Goal: Check status: Check status

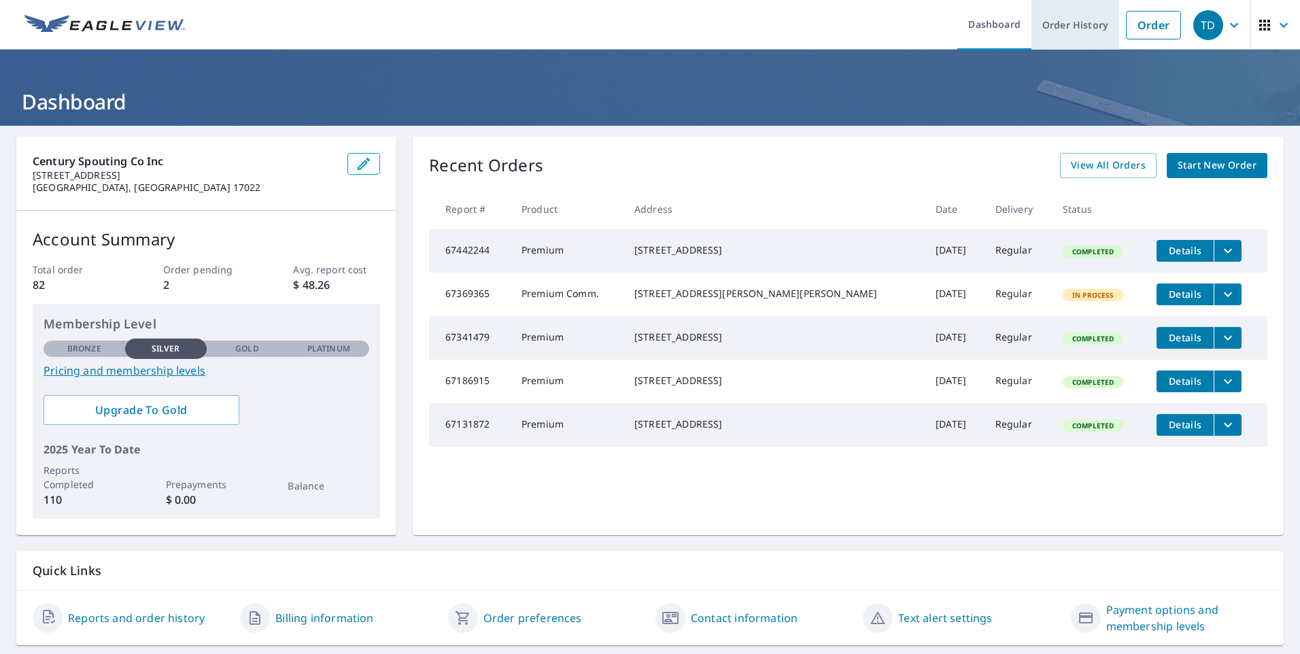
click at [1058, 31] on link "Order History" at bounding box center [1075, 25] width 88 height 50
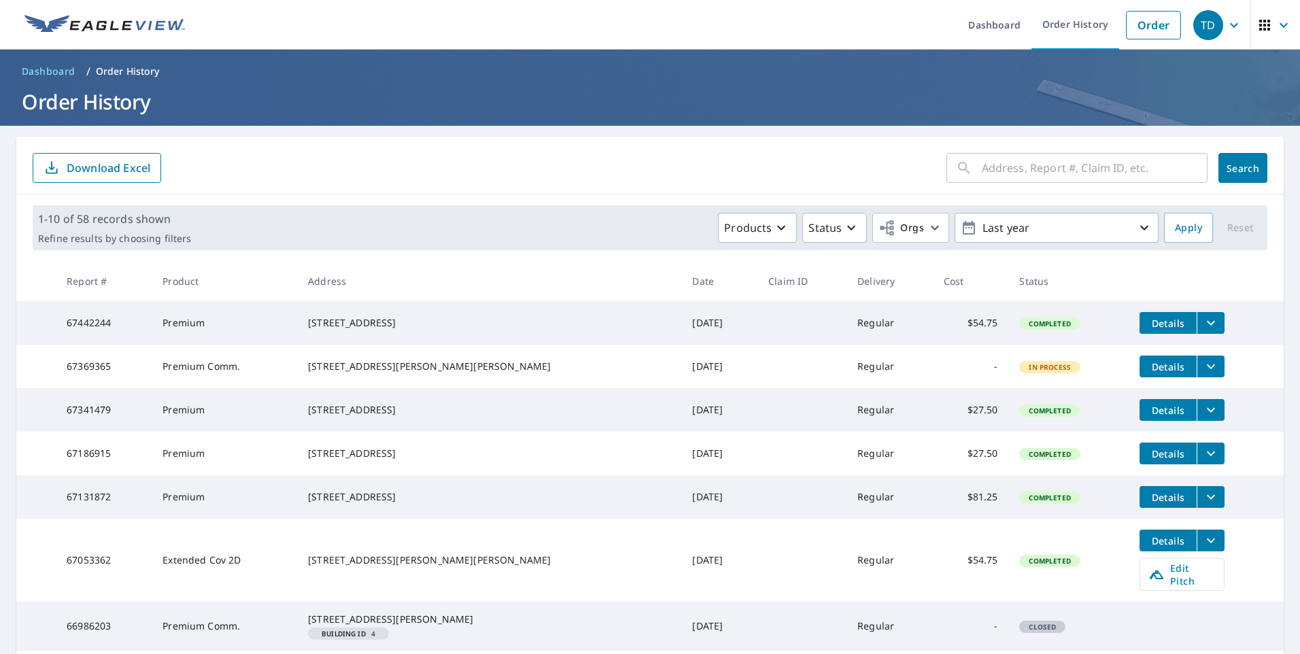
click at [1023, 175] on input "text" at bounding box center [1095, 168] width 226 height 38
click at [1010, 173] on input "text" at bounding box center [1095, 168] width 226 height 38
type input "[STREET_ADDRESS]"
click button "Search" at bounding box center [1242, 168] width 49 height 30
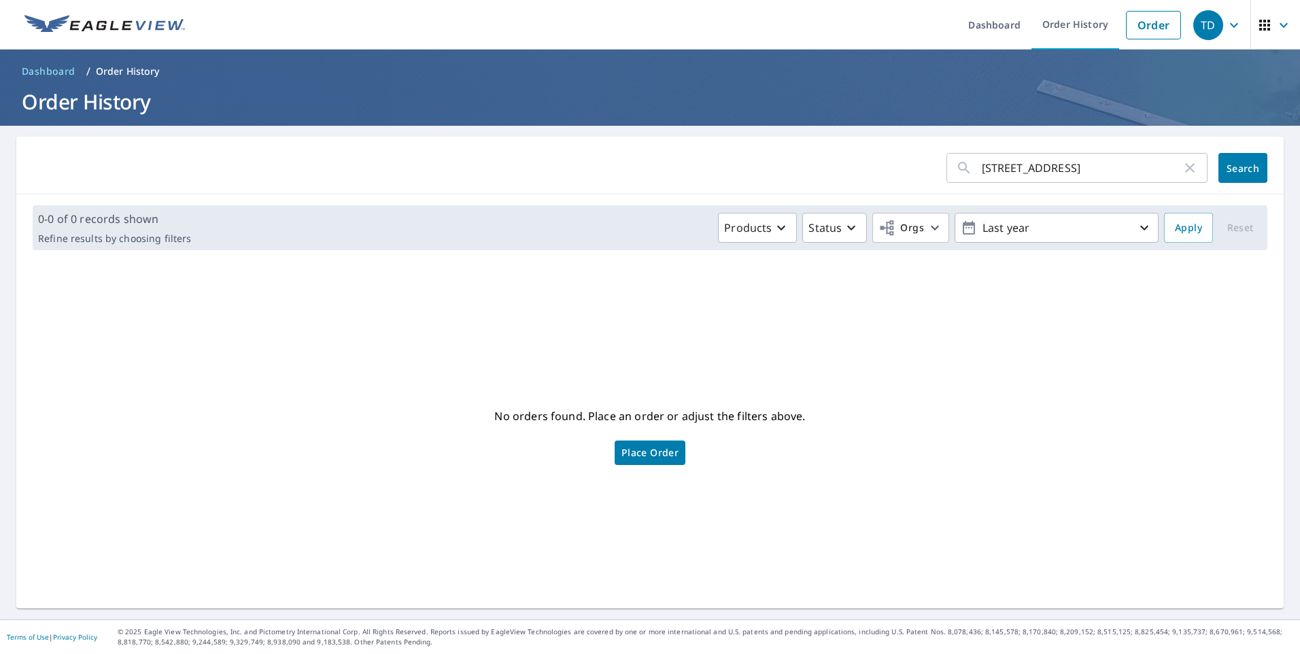
click at [1230, 27] on icon "button" at bounding box center [1234, 24] width 8 height 5
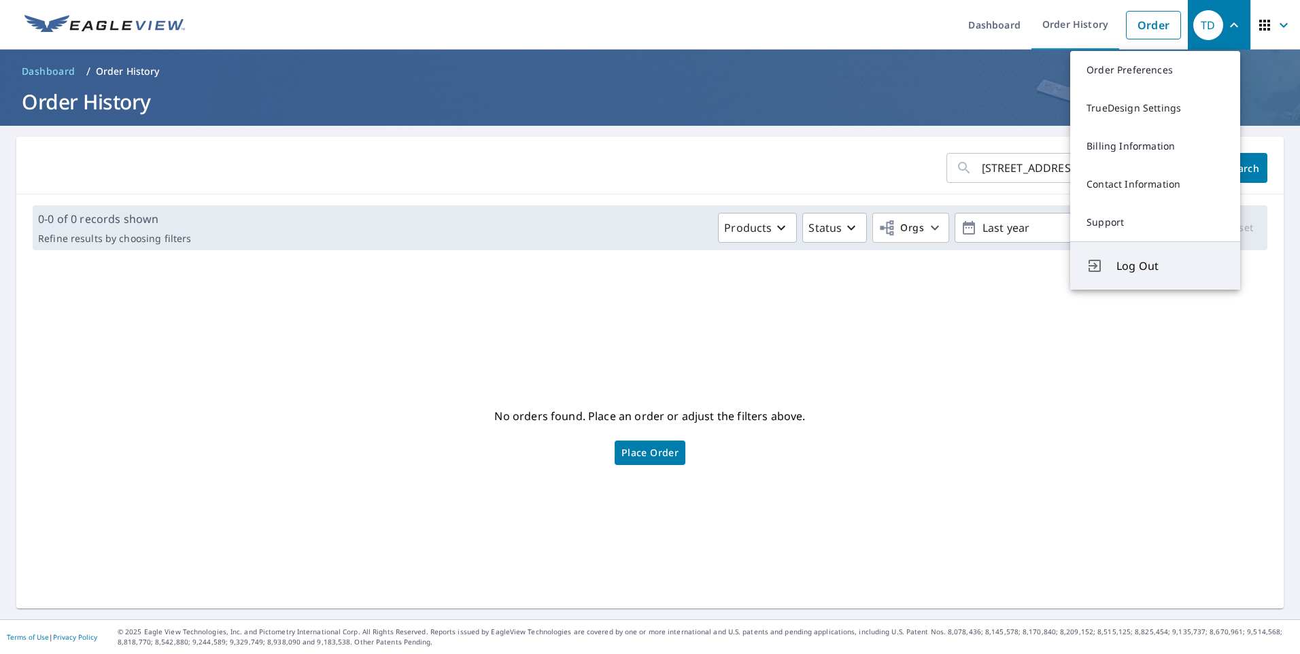
click at [1155, 261] on span "Log Out" at bounding box center [1169, 266] width 107 height 16
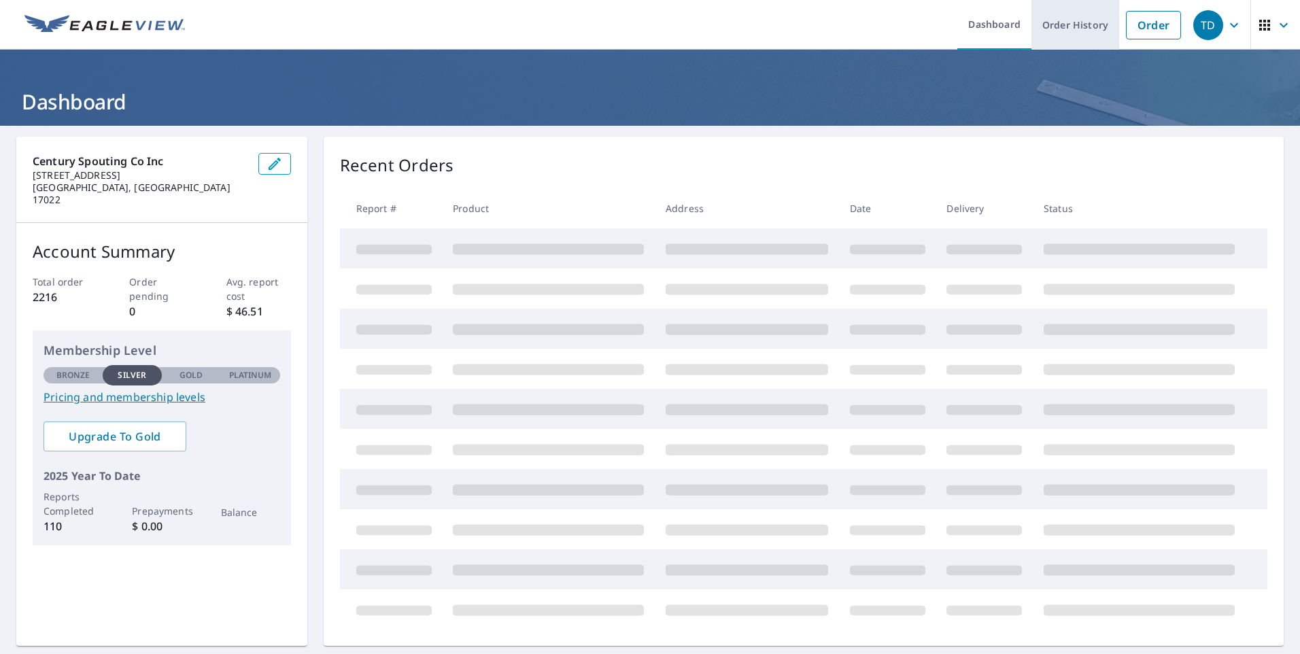
click at [1048, 34] on link "Order History" at bounding box center [1075, 25] width 88 height 50
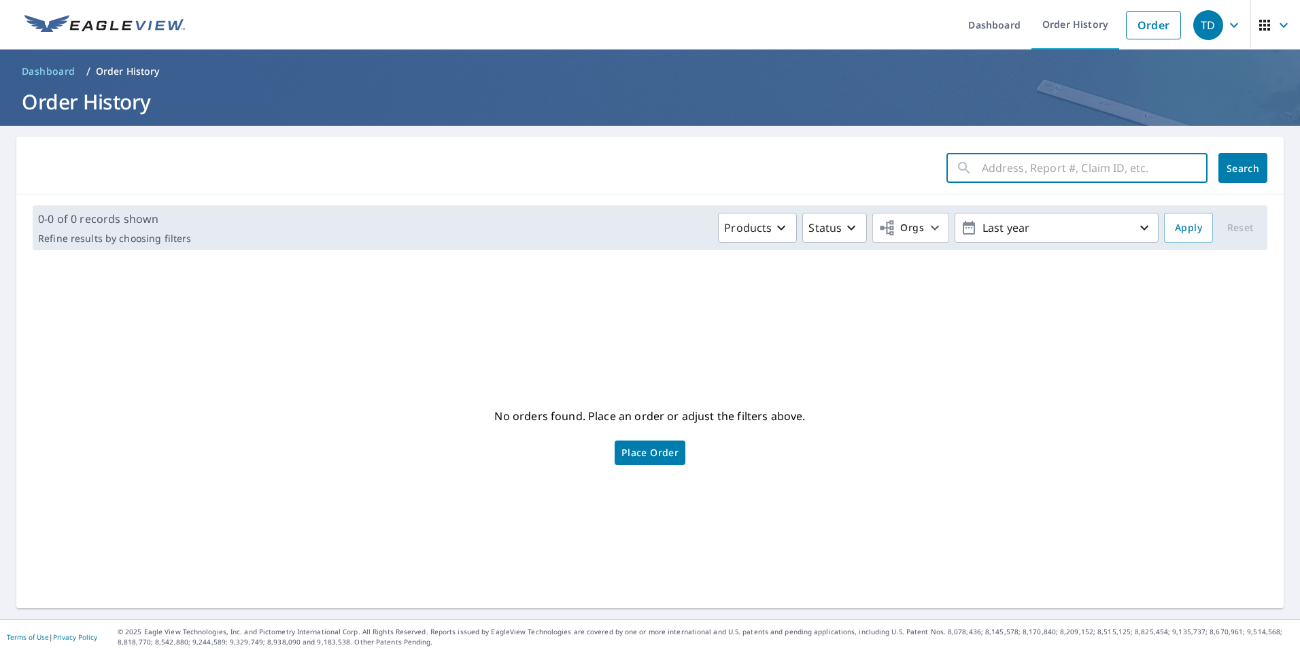
click at [1019, 172] on input "text" at bounding box center [1095, 168] width 226 height 38
type input "322"
click button "Search" at bounding box center [1242, 168] width 49 height 30
drag, startPoint x: 994, startPoint y: 169, endPoint x: 1056, endPoint y: 169, distance: 61.9
click at [994, 169] on input "322" at bounding box center [1082, 168] width 200 height 38
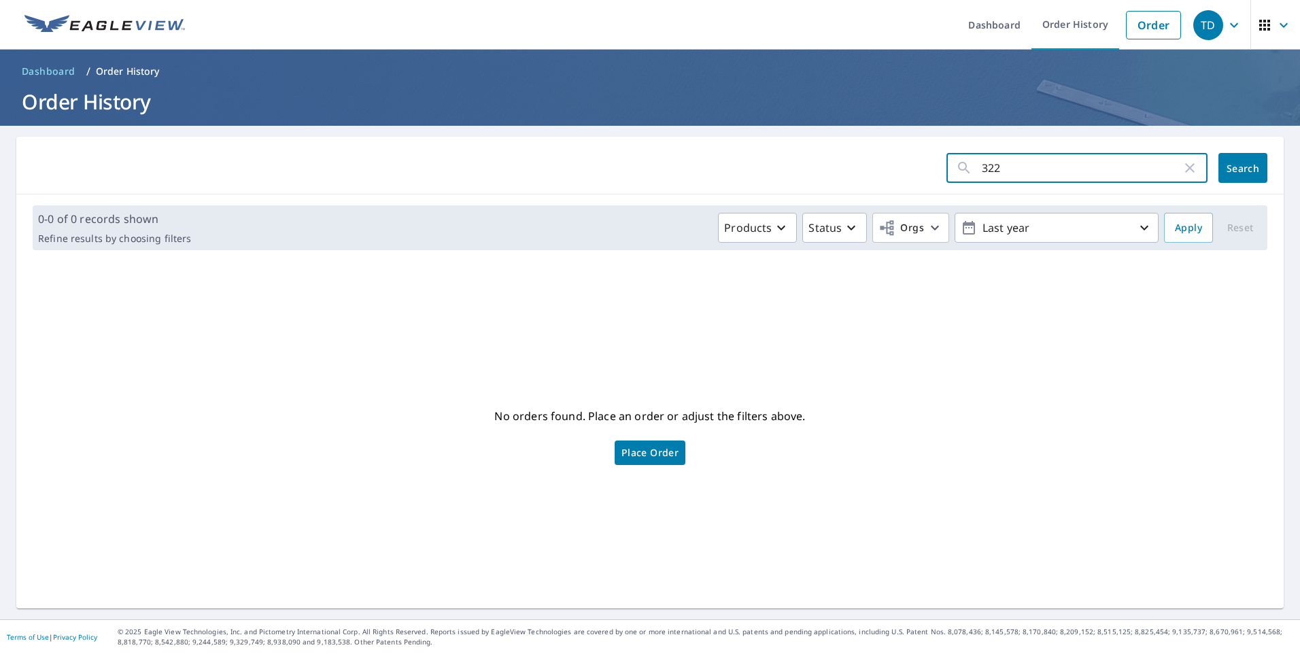
type input "[STREET_ADDRESS]"
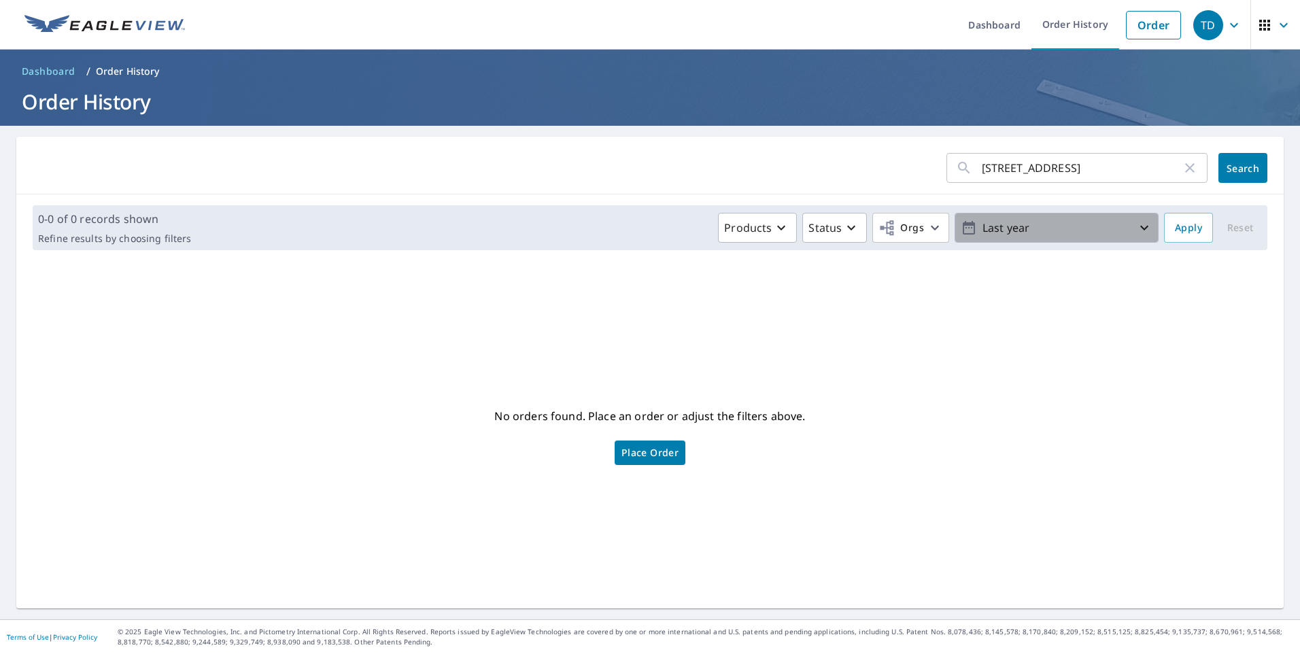
click at [1052, 237] on p "Last year" at bounding box center [1056, 228] width 159 height 24
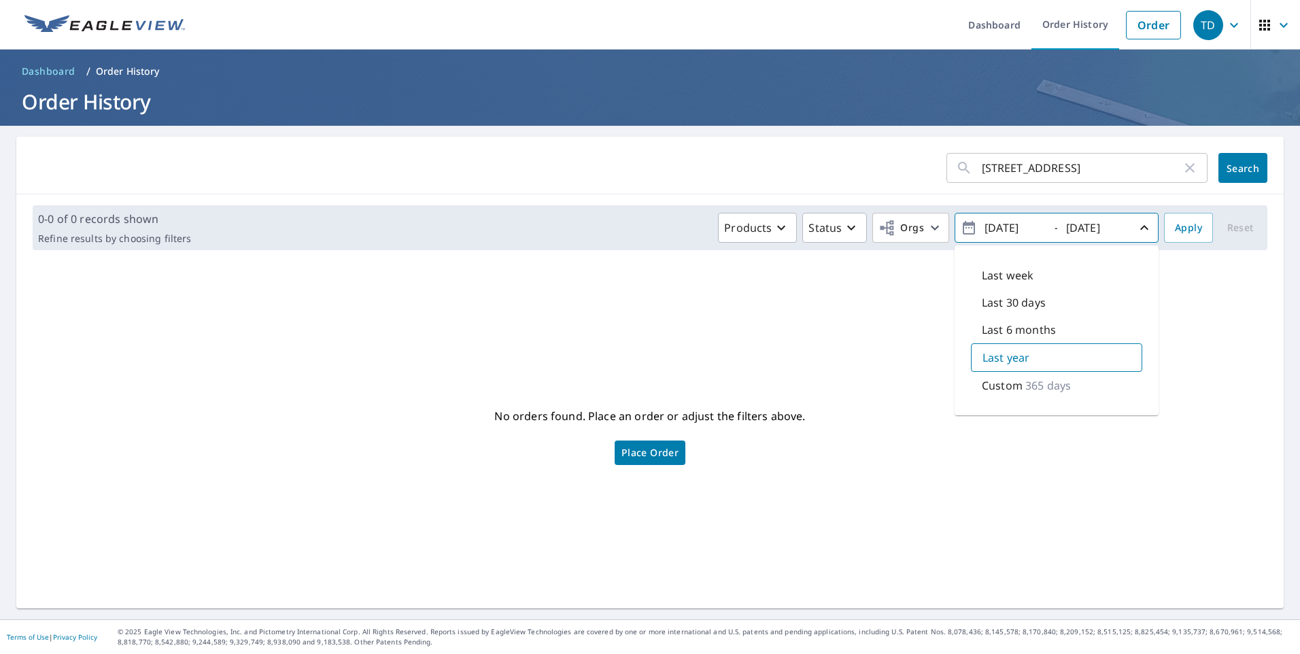
click at [1033, 379] on div "Custom 365 days" at bounding box center [1056, 385] width 171 height 27
click at [1029, 390] on p "365 days" at bounding box center [1049, 385] width 46 height 16
click at [999, 360] on p "Last year" at bounding box center [1005, 357] width 47 height 16
click at [1229, 168] on span "Search" at bounding box center [1242, 168] width 27 height 13
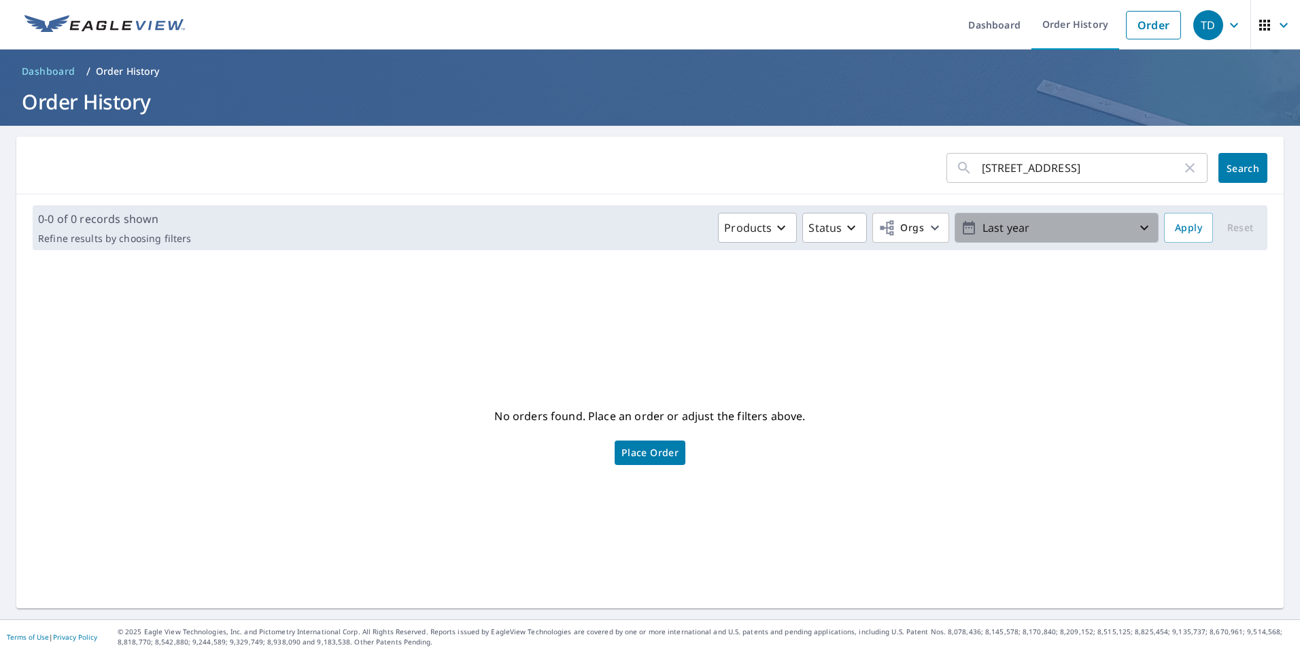
click at [1093, 229] on p "Last year" at bounding box center [1056, 228] width 159 height 24
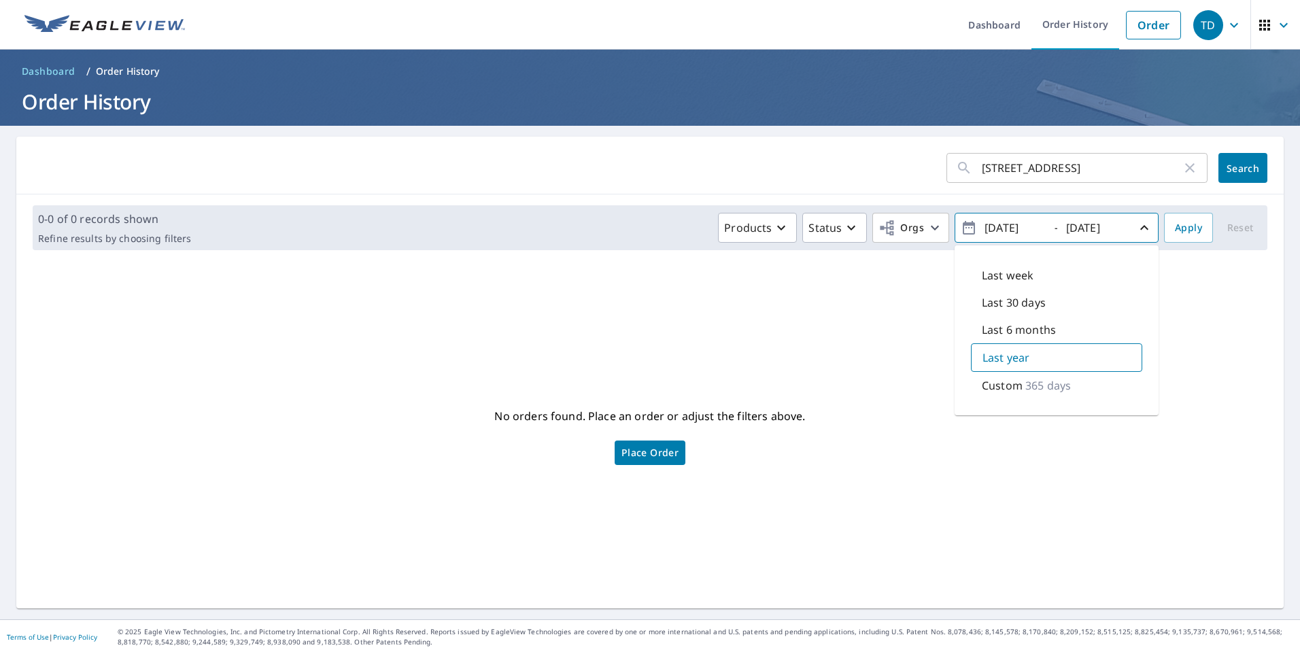
click at [1031, 385] on p "365 days" at bounding box center [1048, 385] width 46 height 16
click at [1026, 387] on p "365 days" at bounding box center [1049, 385] width 46 height 16
click at [961, 229] on icon "button" at bounding box center [969, 228] width 16 height 16
click at [961, 231] on icon "button" at bounding box center [969, 228] width 16 height 16
click at [988, 228] on input "[DATE]" at bounding box center [1013, 228] width 67 height 22
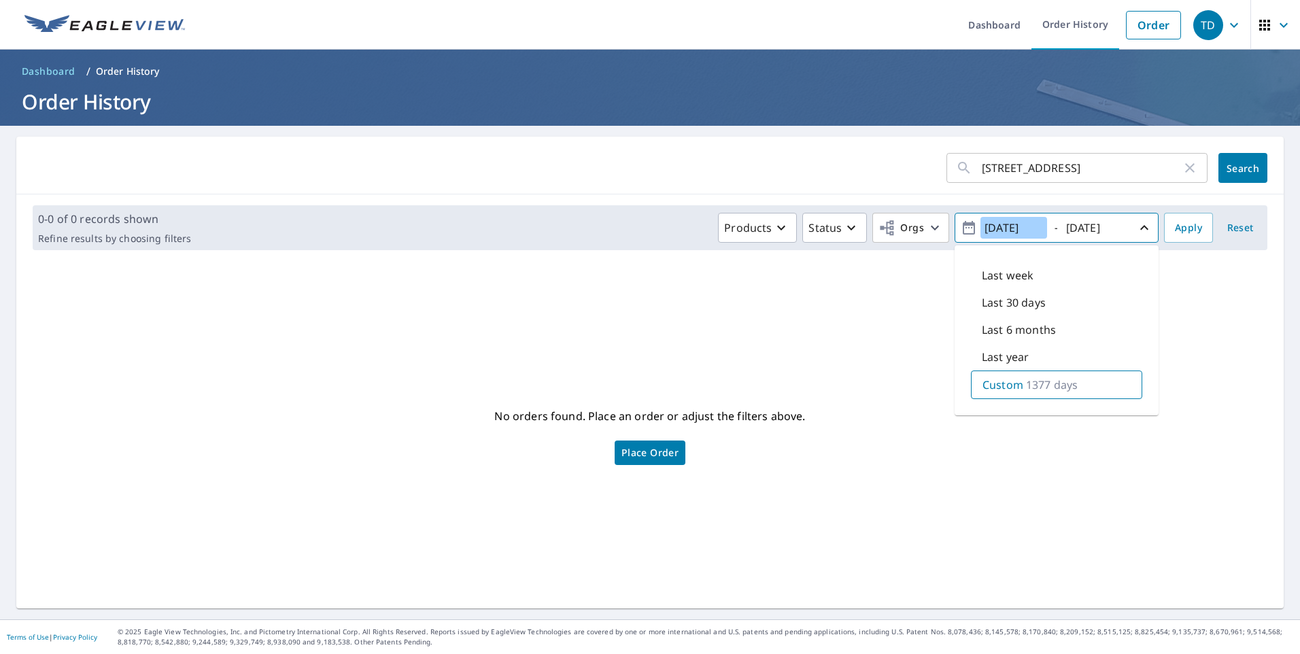
type input "[DATE]"
click at [1071, 233] on input "[DATE]" at bounding box center [1095, 228] width 67 height 22
click at [1177, 228] on span "Apply" at bounding box center [1188, 228] width 27 height 17
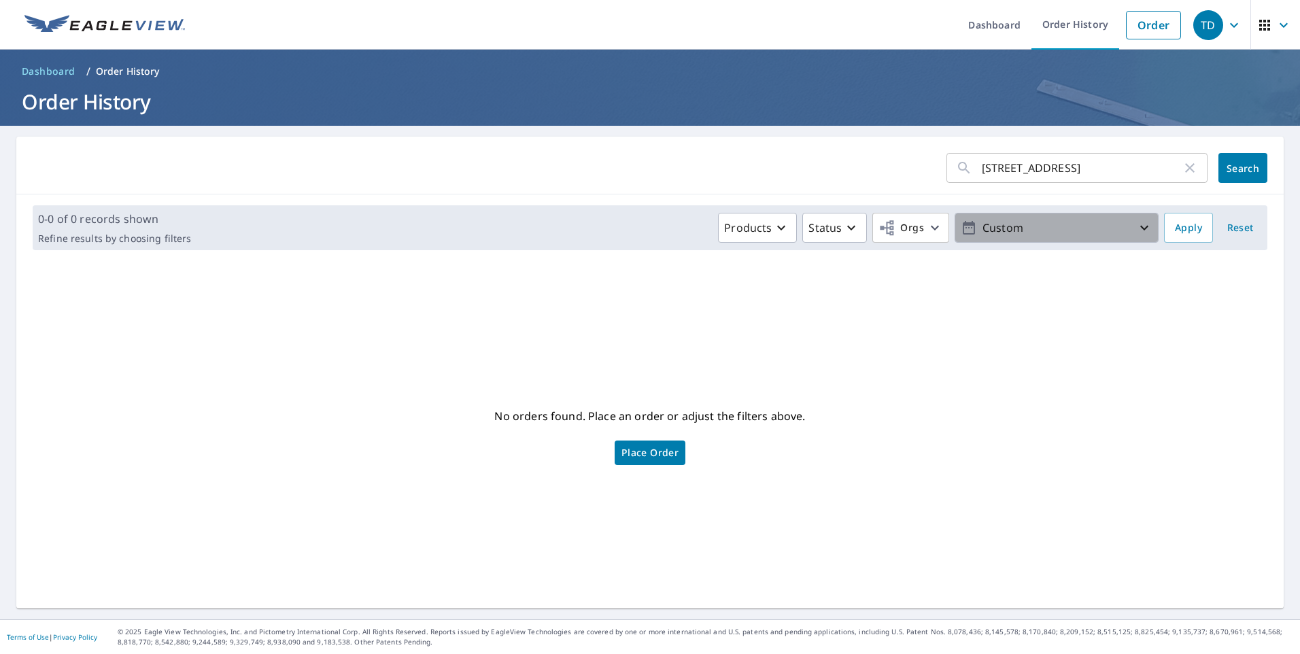
click at [1060, 224] on p "Custom" at bounding box center [1056, 228] width 159 height 24
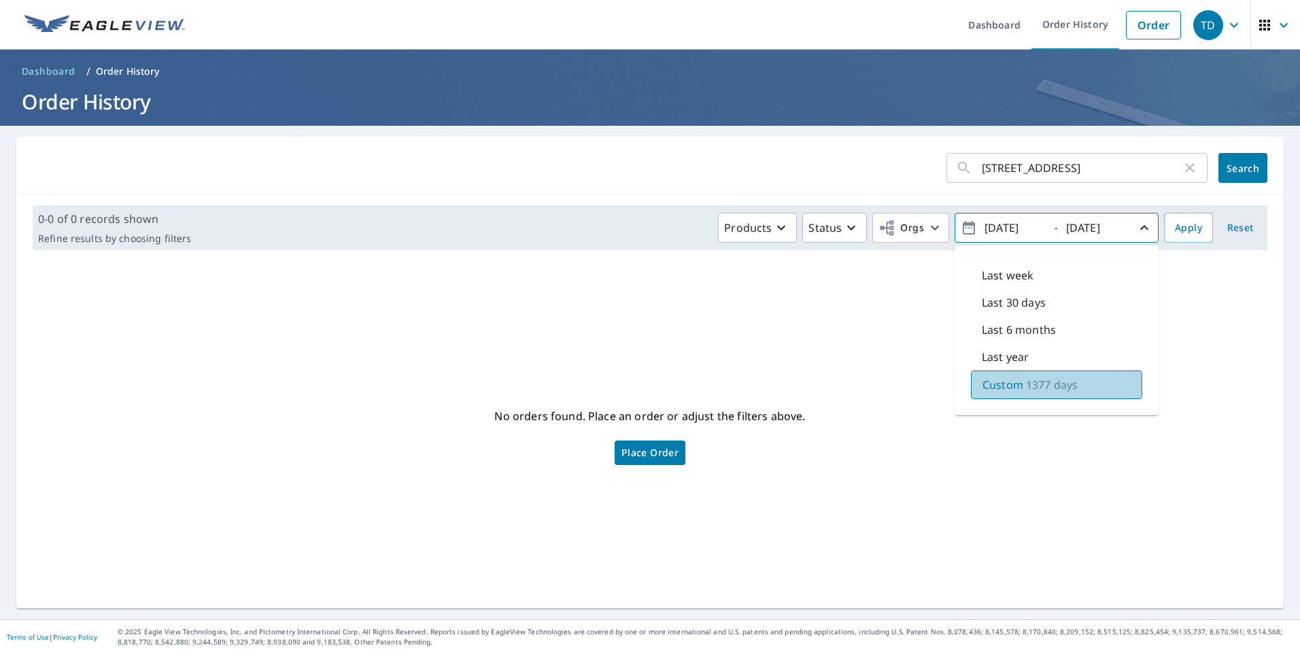
click at [1026, 388] on p "1377 days" at bounding box center [1052, 385] width 52 height 16
drag, startPoint x: 978, startPoint y: 224, endPoint x: 1002, endPoint y: 226, distance: 23.9
click at [1002, 226] on input "[DATE]" at bounding box center [1013, 228] width 67 height 22
drag, startPoint x: 974, startPoint y: 226, endPoint x: 1067, endPoint y: 230, distance: 93.2
click at [1067, 230] on span "[DATE] - [DATE]" at bounding box center [1057, 228] width 192 height 24
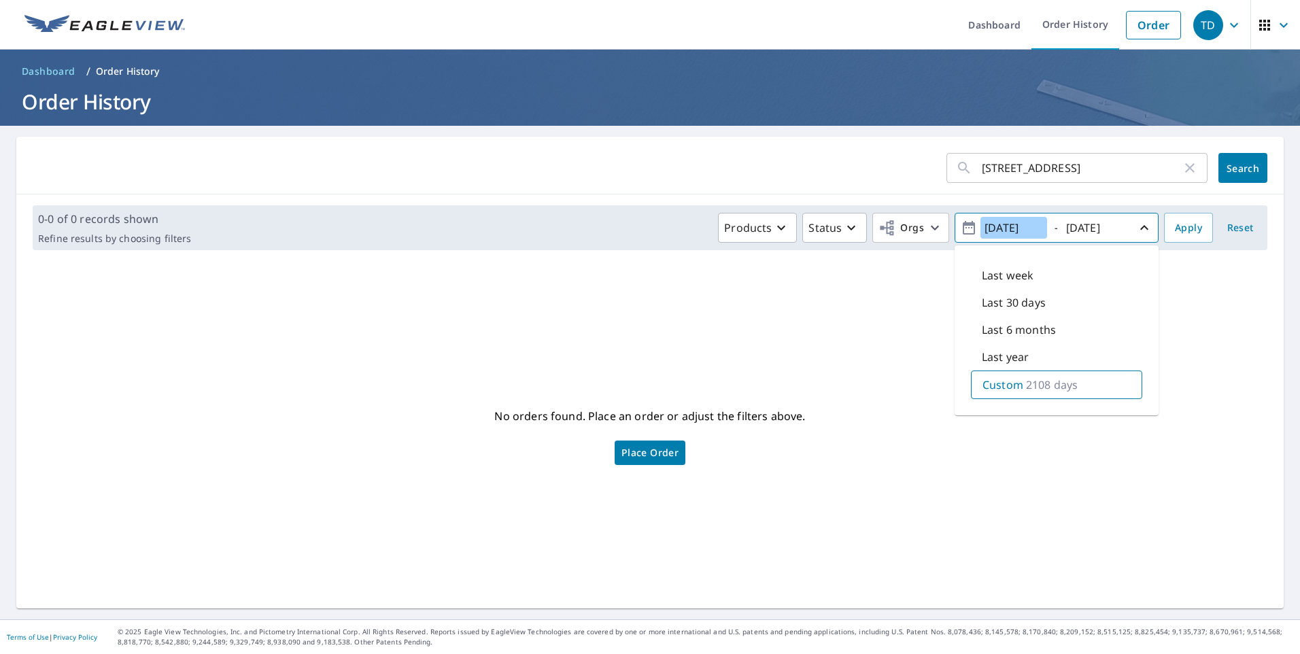
type input "[DATE]"
click at [1241, 177] on button "Search" at bounding box center [1242, 168] width 49 height 30
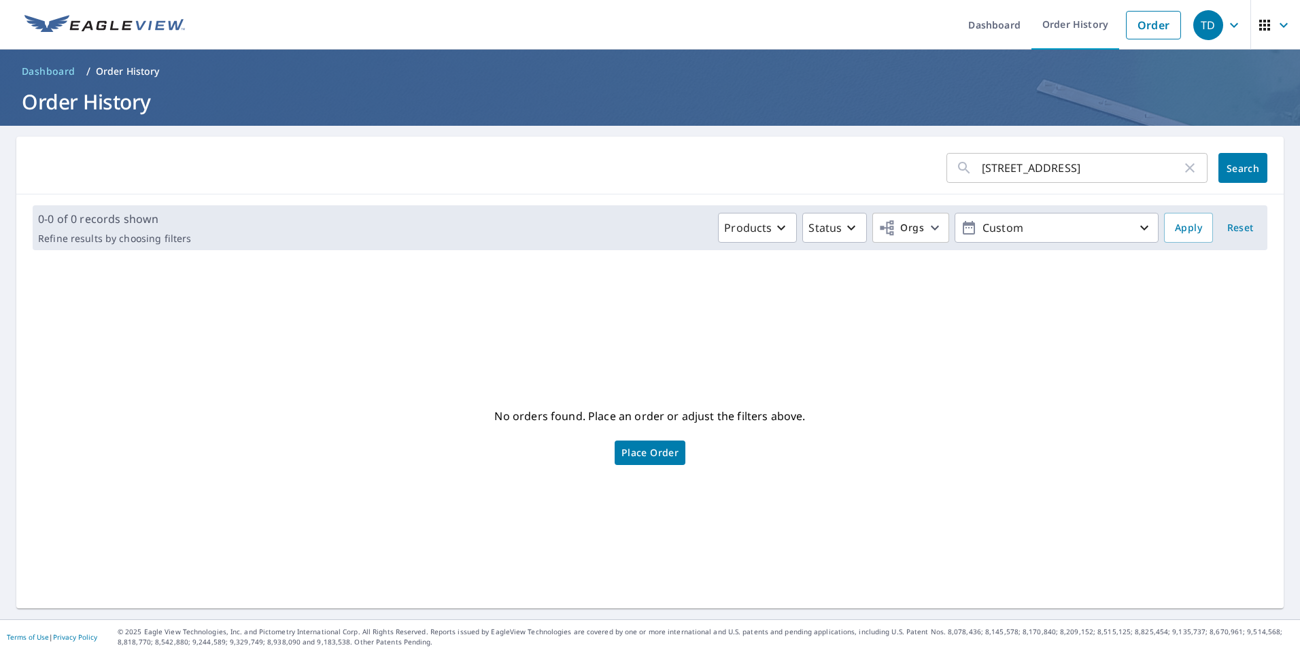
click at [1215, 22] on span "TD" at bounding box center [1219, 25] width 52 height 33
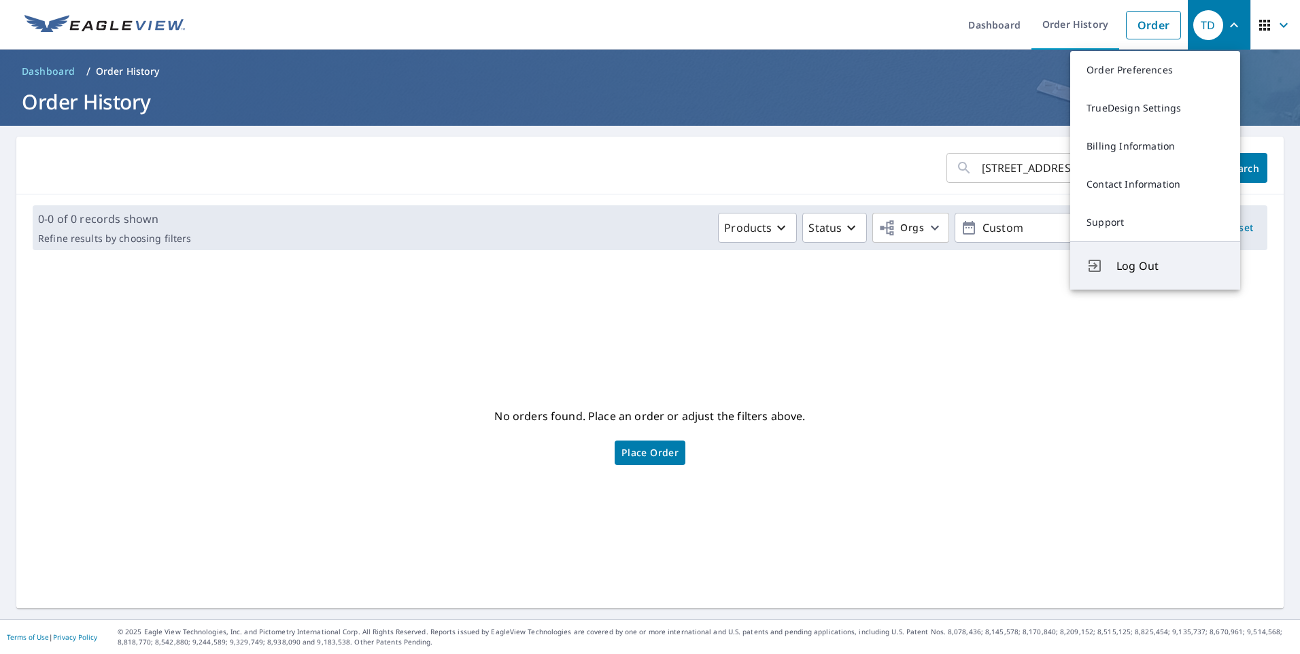
click at [1144, 262] on span "Log Out" at bounding box center [1169, 266] width 107 height 16
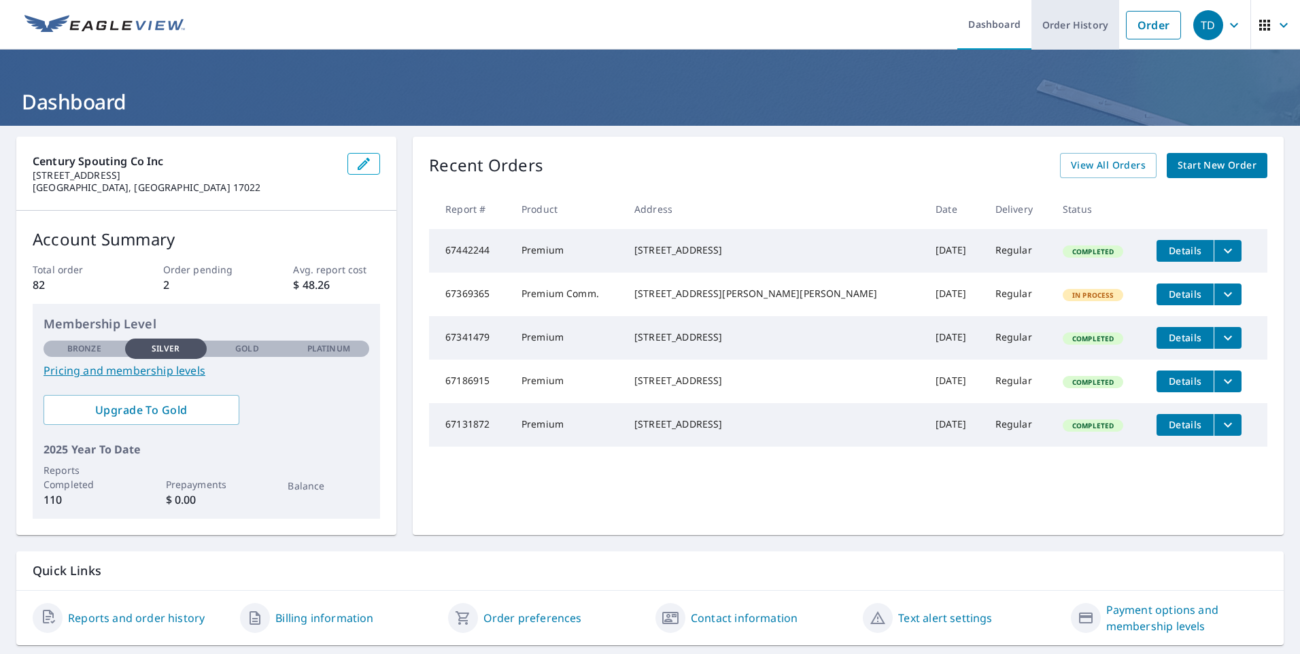
click at [1076, 34] on link "Order History" at bounding box center [1075, 25] width 88 height 50
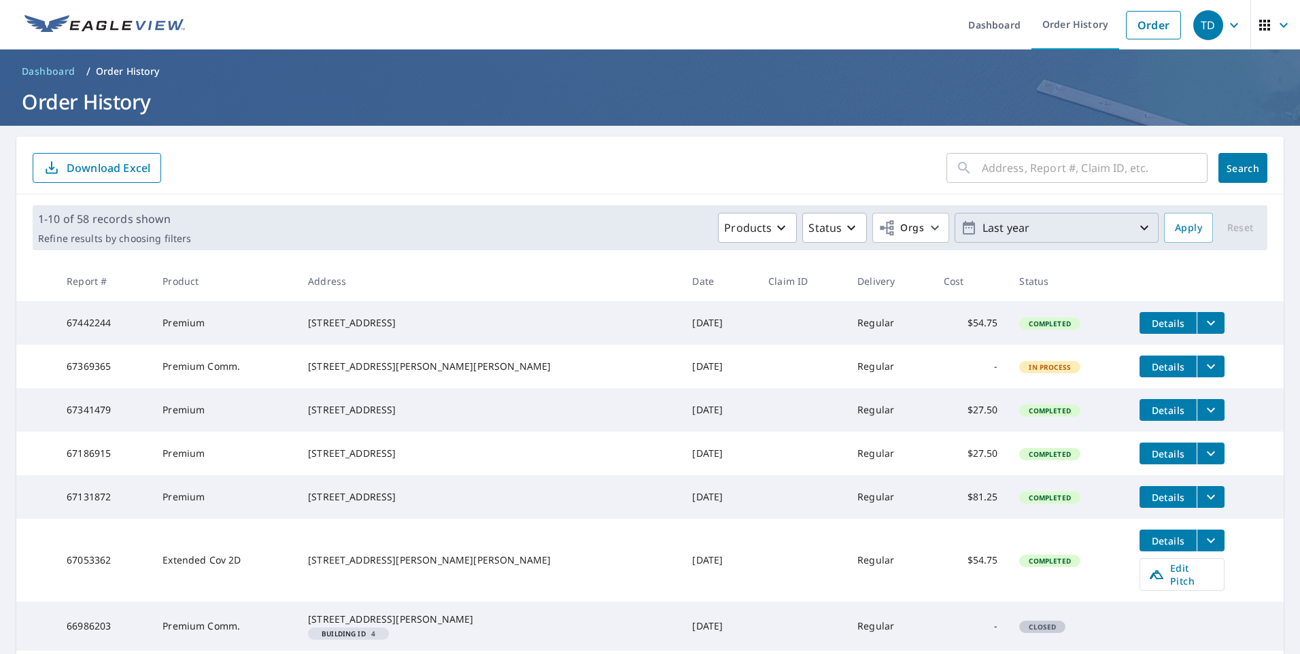
click at [1019, 233] on p "Last year" at bounding box center [1056, 228] width 159 height 24
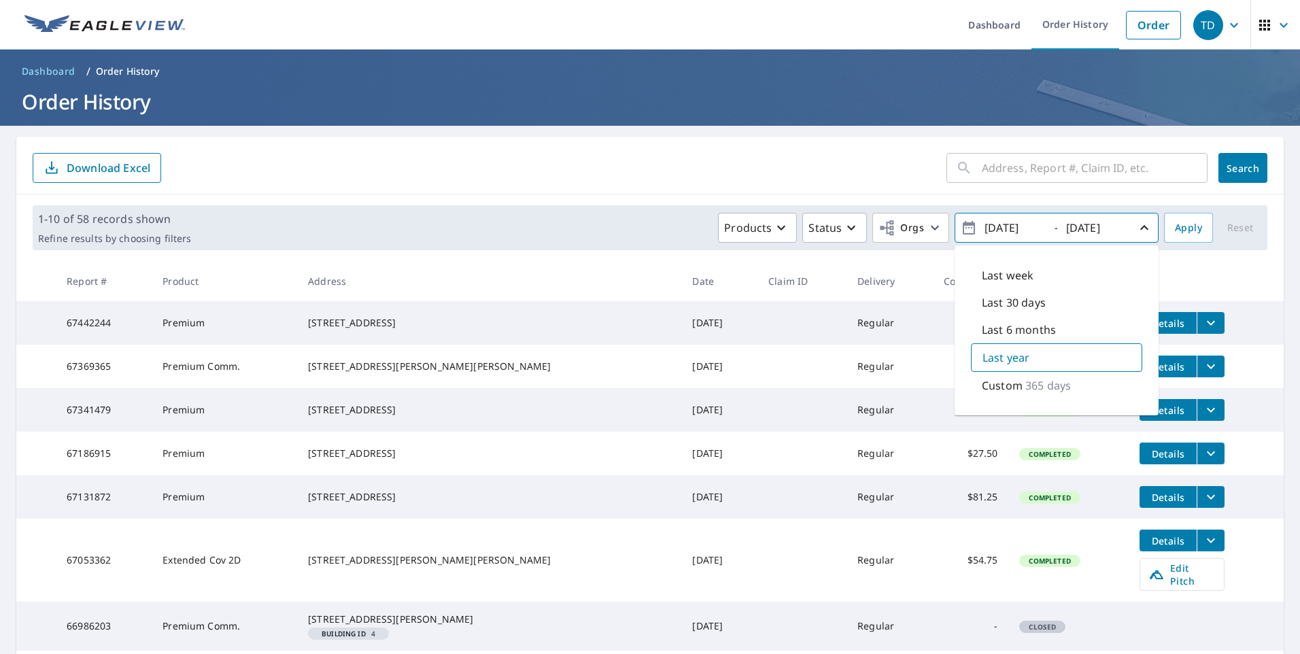
click at [993, 226] on input "[DATE]" at bounding box center [1013, 228] width 67 height 22
type input "[DATE]"
click at [1186, 230] on span "Apply" at bounding box center [1188, 228] width 27 height 17
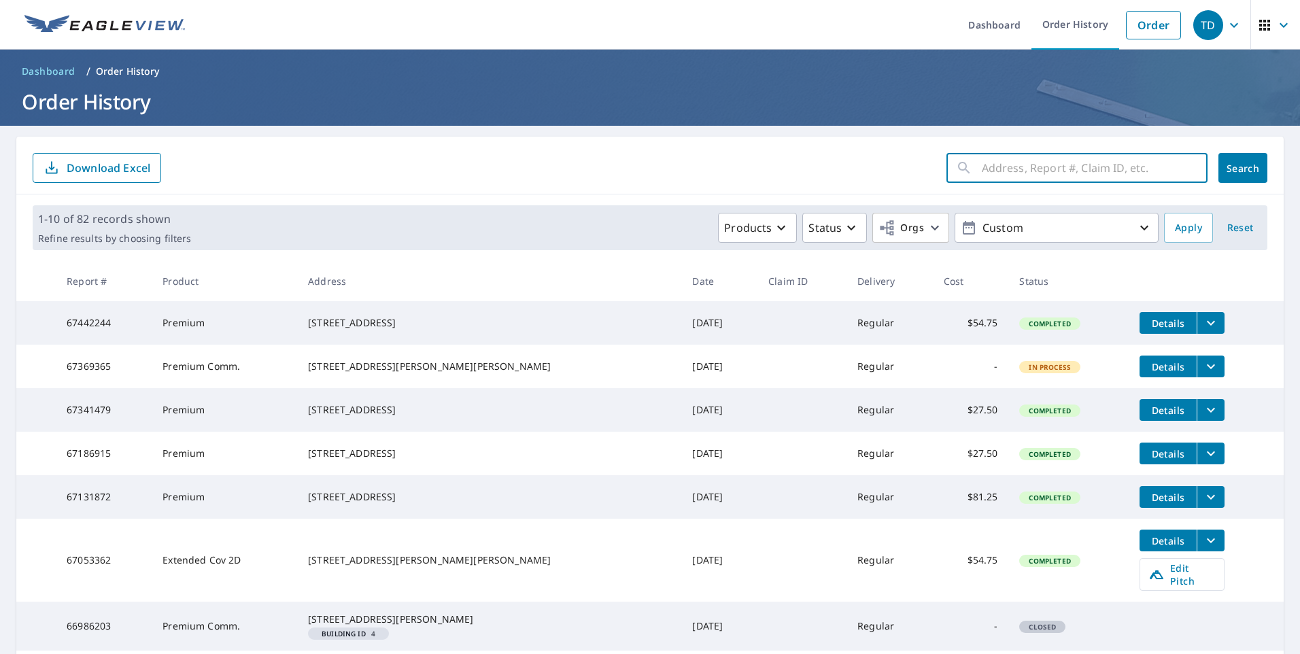
click at [985, 171] on input "text" at bounding box center [1095, 168] width 226 height 38
type input "[STREET_ADDRESS]"
click at [1243, 163] on span "Search" at bounding box center [1242, 168] width 27 height 13
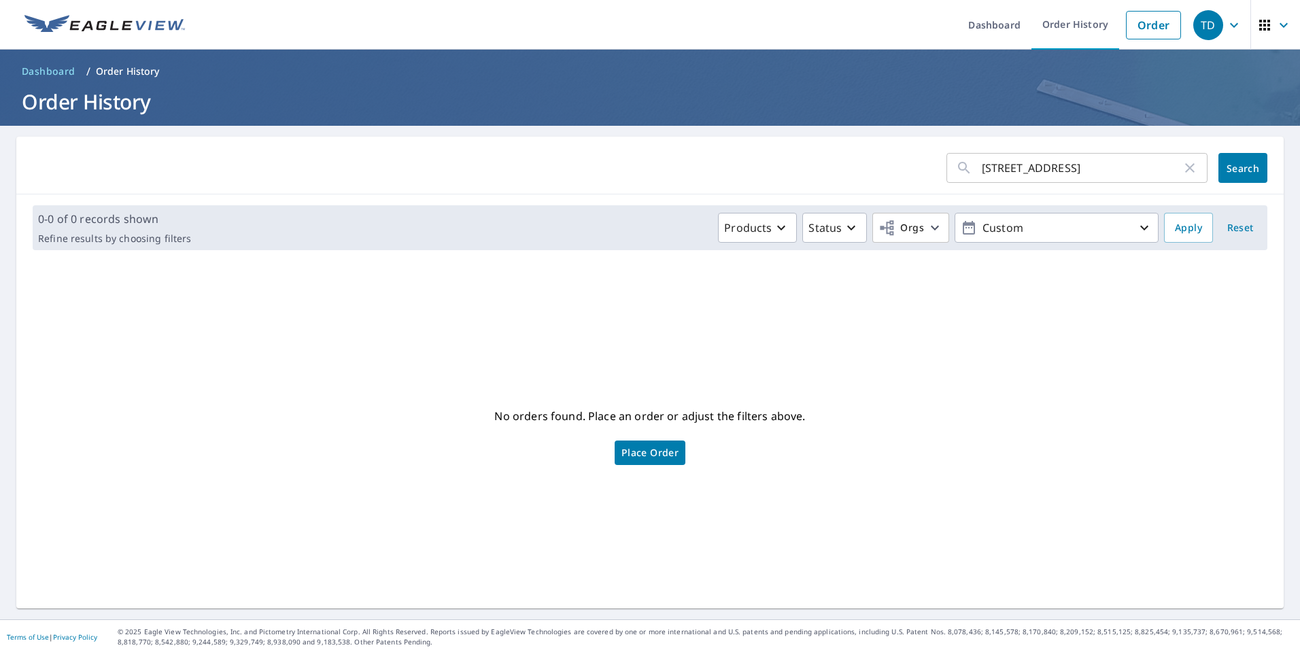
click at [332, 381] on div "No orders found. Place an order or adjust the filters above. Place Order" at bounding box center [650, 435] width 1246 height 326
click at [1078, 229] on p "Custom" at bounding box center [1056, 228] width 159 height 24
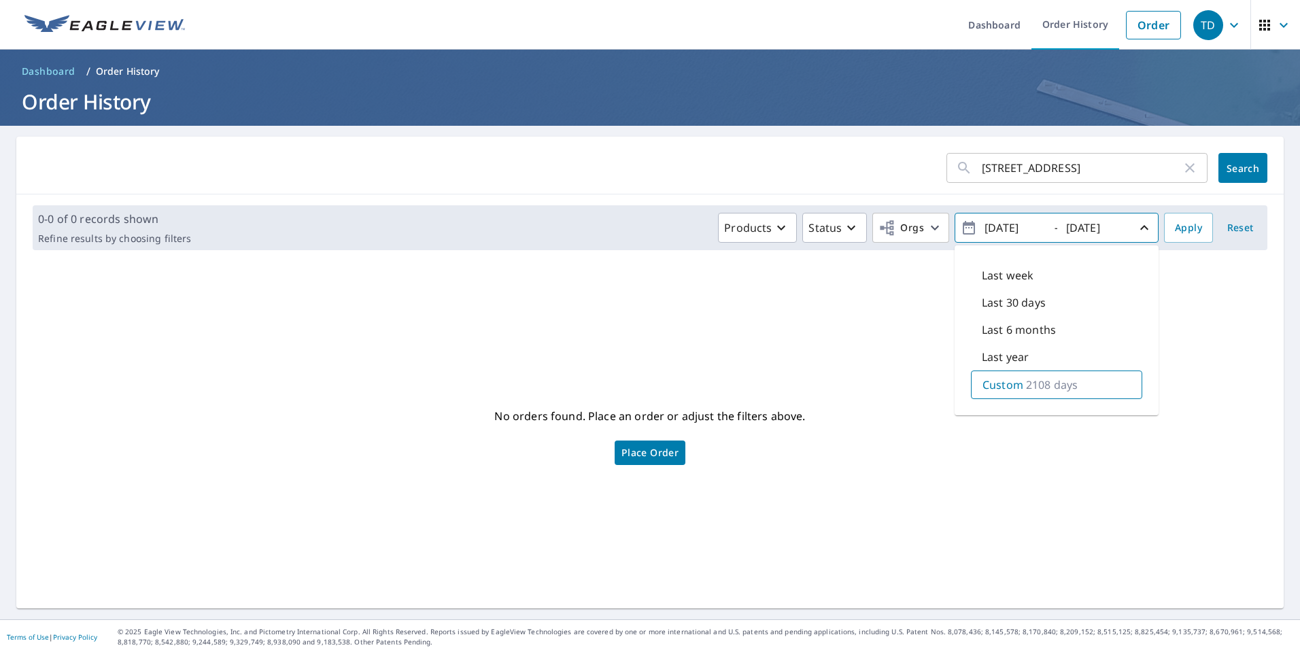
click at [1229, 167] on span "Search" at bounding box center [1242, 168] width 27 height 13
